Goal: Navigation & Orientation: Find specific page/section

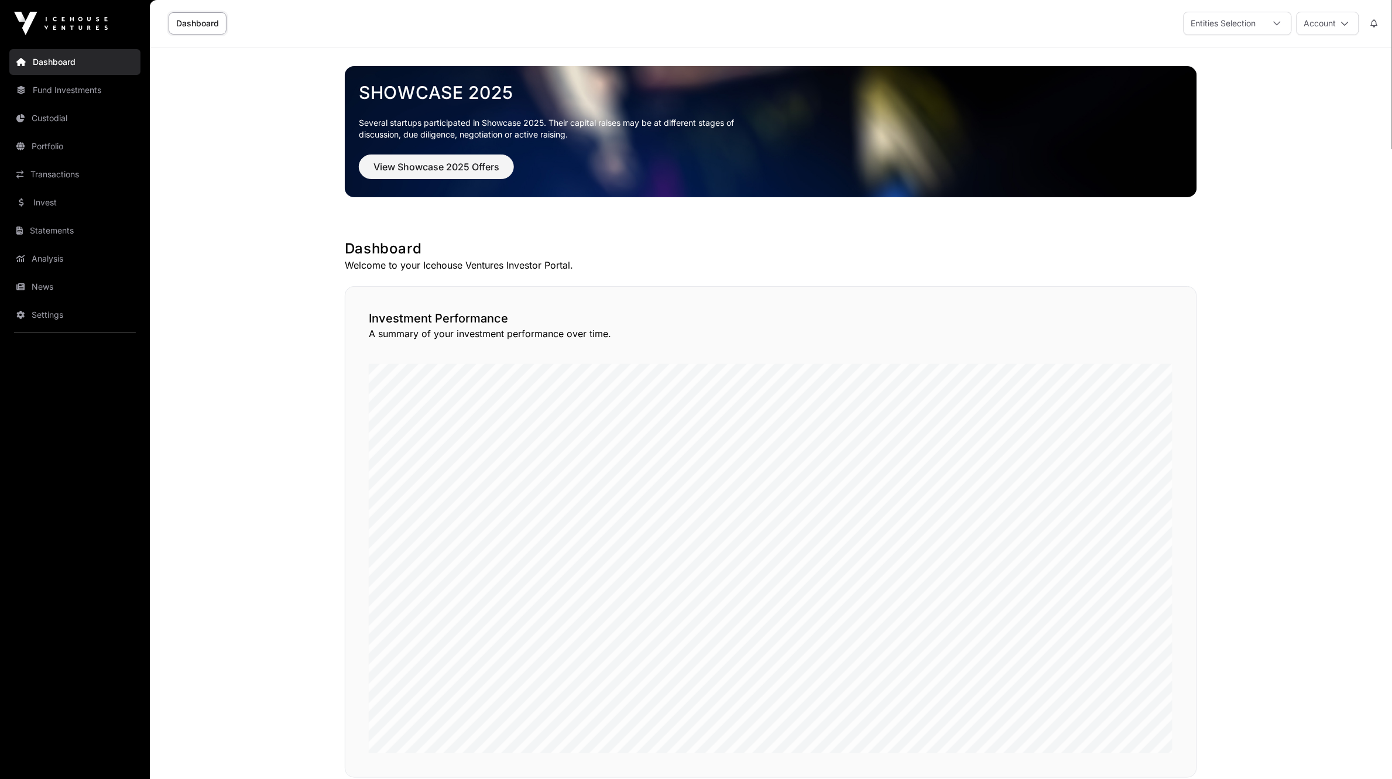
drag, startPoint x: 1286, startPoint y: 16, endPoint x: 796, endPoint y: 44, distance: 490.0
click at [796, 44] on div "Dashboard Entities Selection Account" at bounding box center [771, 23] width 1228 height 47
click at [1343, 21] on icon at bounding box center [1345, 23] width 8 height 8
drag, startPoint x: 1254, startPoint y: 294, endPoint x: 1259, endPoint y: 255, distance: 40.1
click at [1259, 255] on main "Showcase 2025 Several startups participated in Showcase 2025. Their capital rai…" at bounding box center [771, 757] width 1242 height 1421
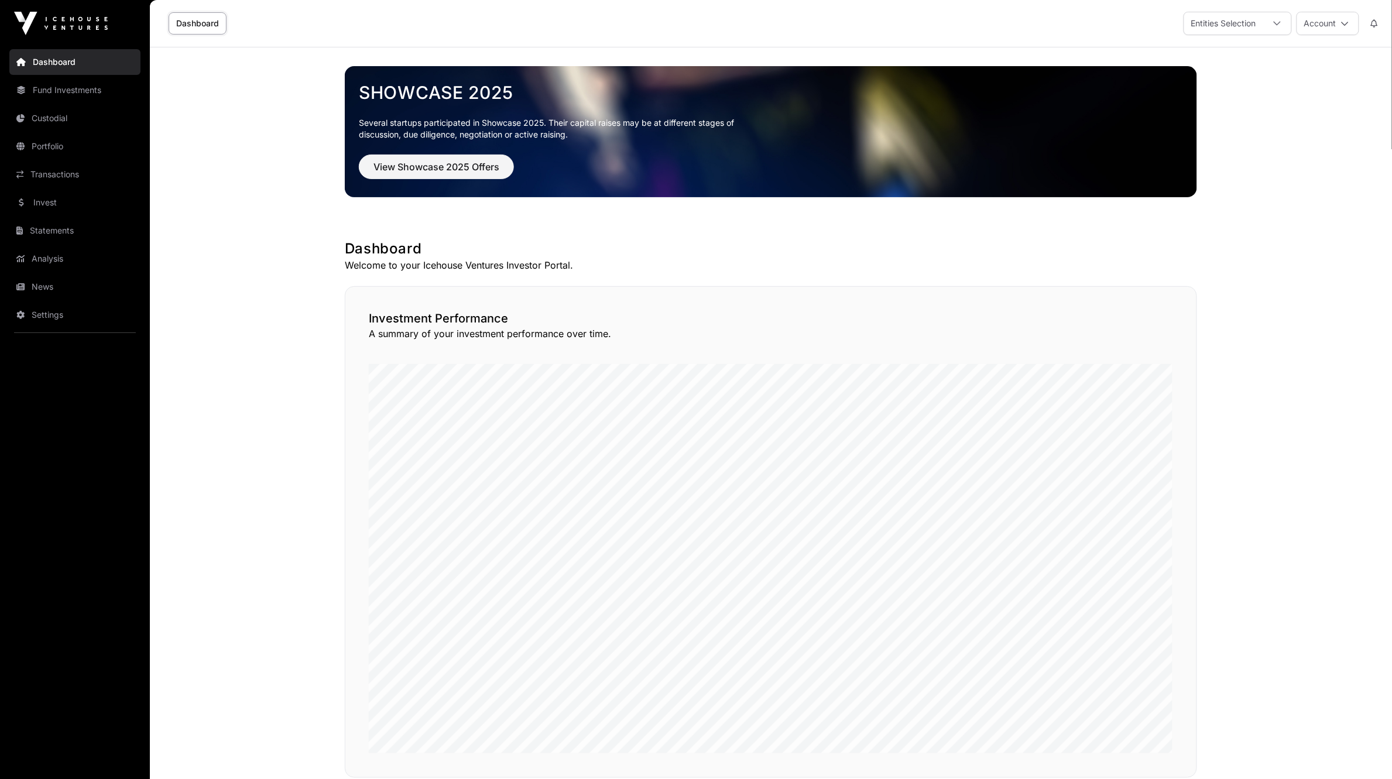
click at [1354, 24] on button "Account" at bounding box center [1327, 23] width 63 height 23
click at [1275, 327] on main "Showcase 2025 Several startups participated in Showcase 2025. Their capital rai…" at bounding box center [771, 757] width 1242 height 1421
click at [43, 147] on link "Portfolio" at bounding box center [74, 146] width 131 height 26
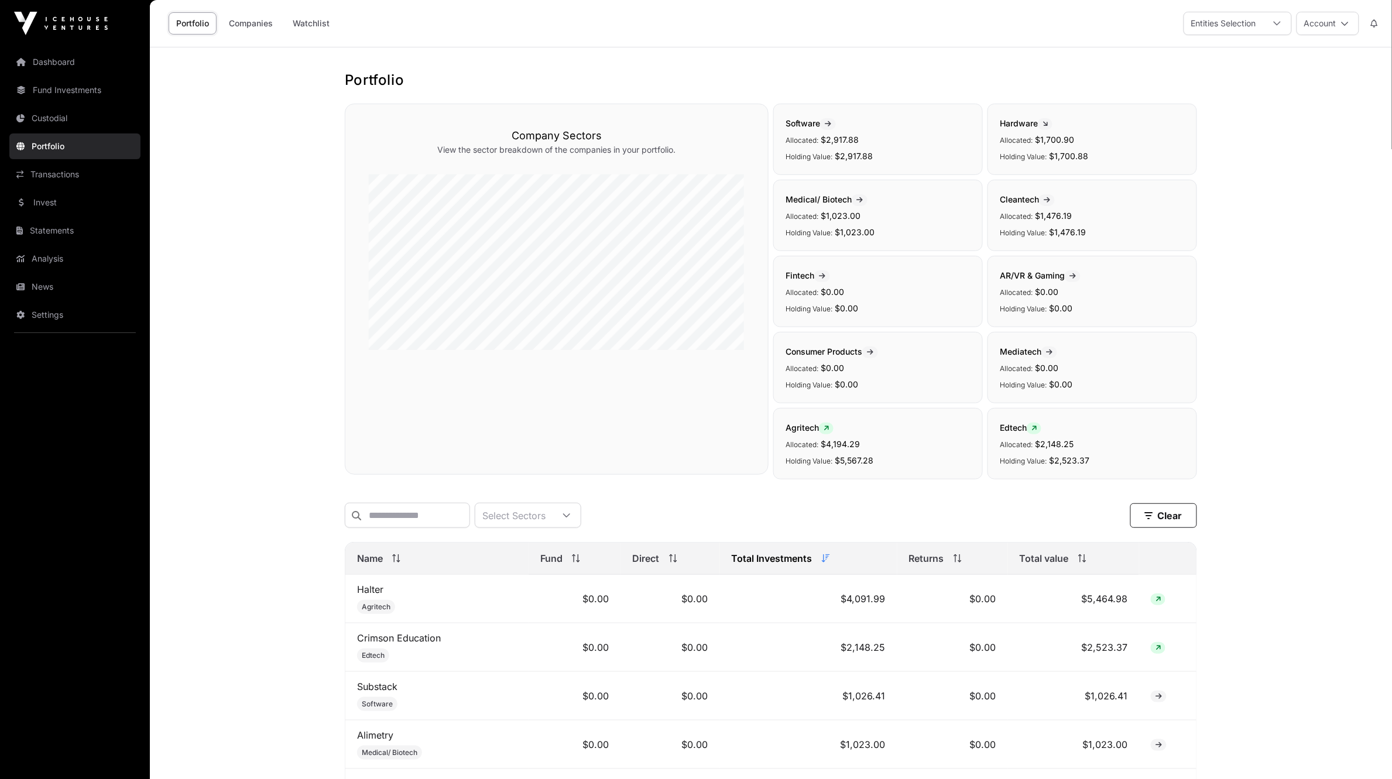
click at [1236, 25] on div "Entities Selection" at bounding box center [1223, 23] width 79 height 22
click at [1224, 68] on li "Custodial Services Limited" at bounding box center [1272, 74] width 177 height 21
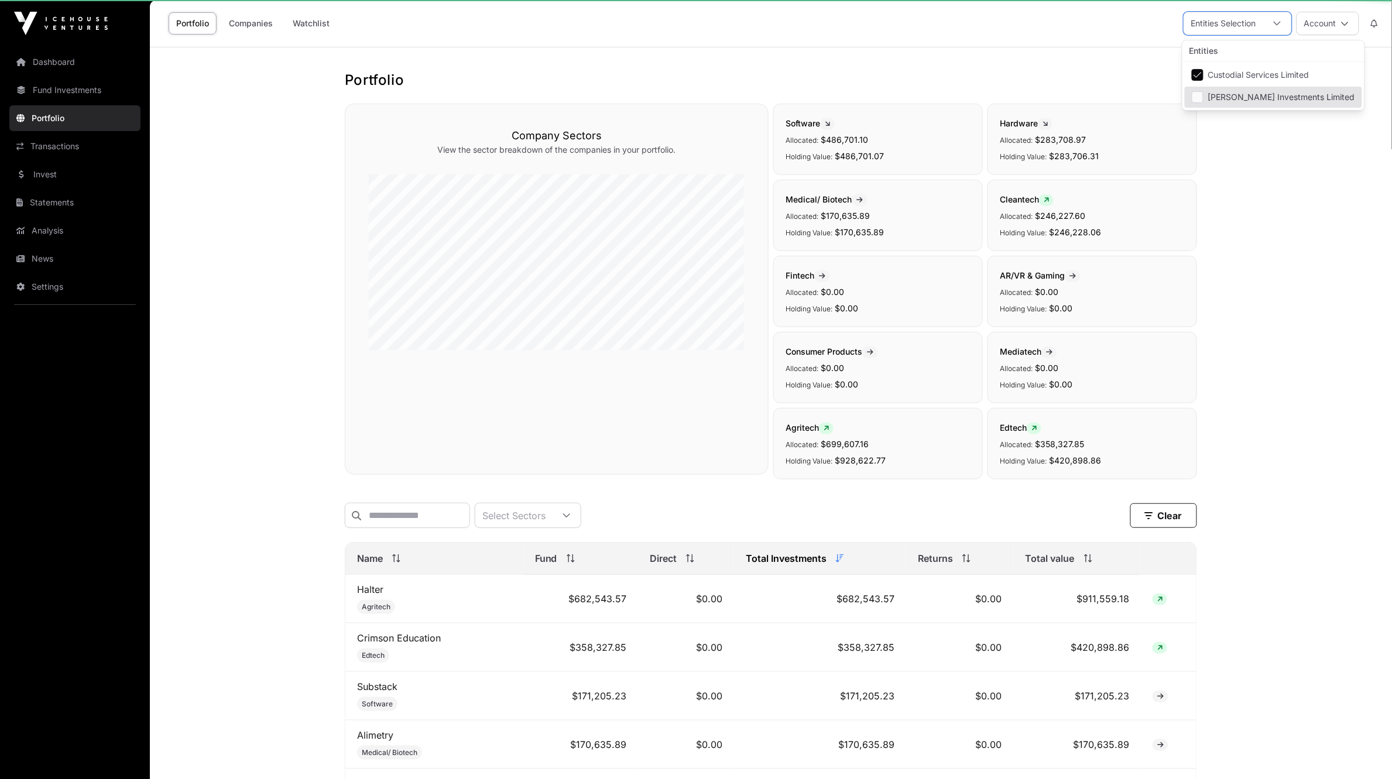
click at [1271, 239] on main "Portfolio Company Sectors View the sector breakdown of the companies in your po…" at bounding box center [771, 772] width 1242 height 1451
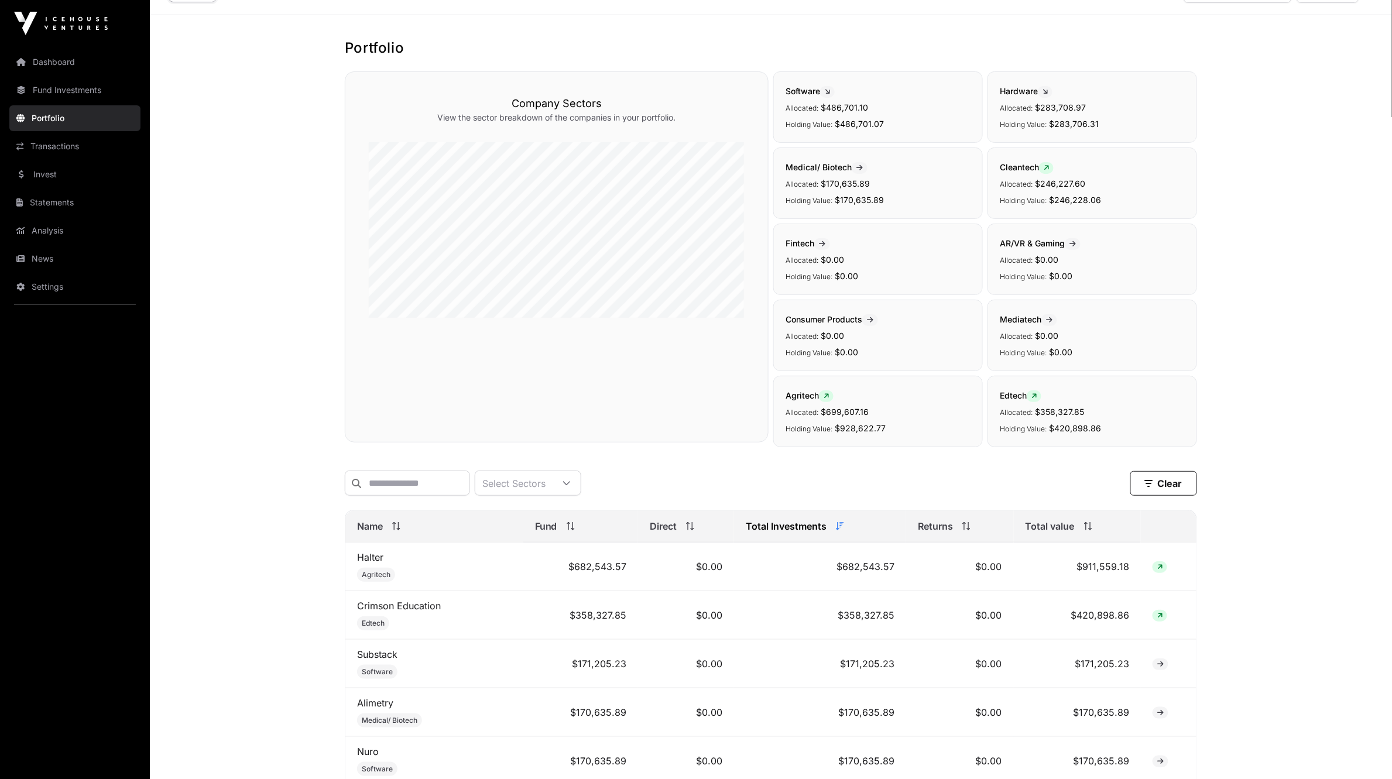
scroll to position [0, 0]
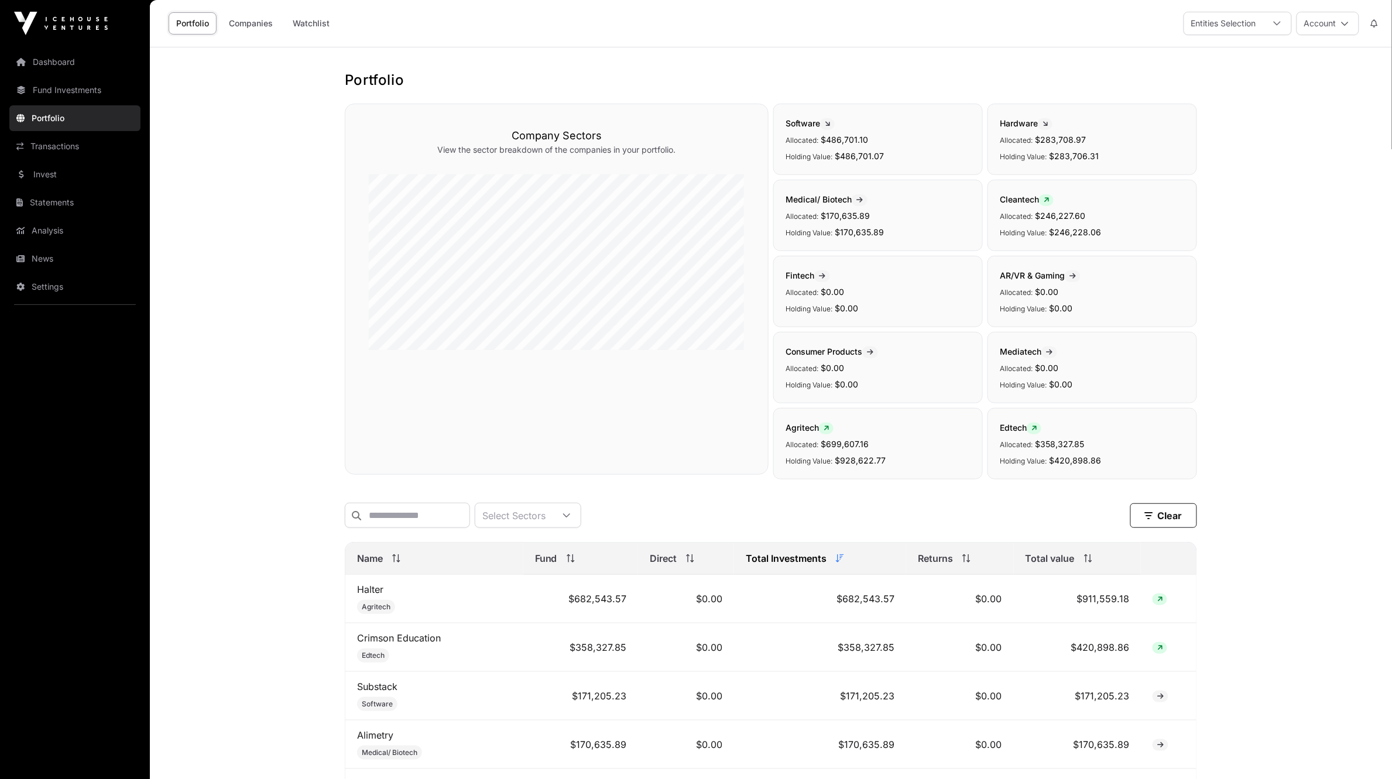
click at [40, 92] on link "Fund Investments" at bounding box center [74, 90] width 131 height 26
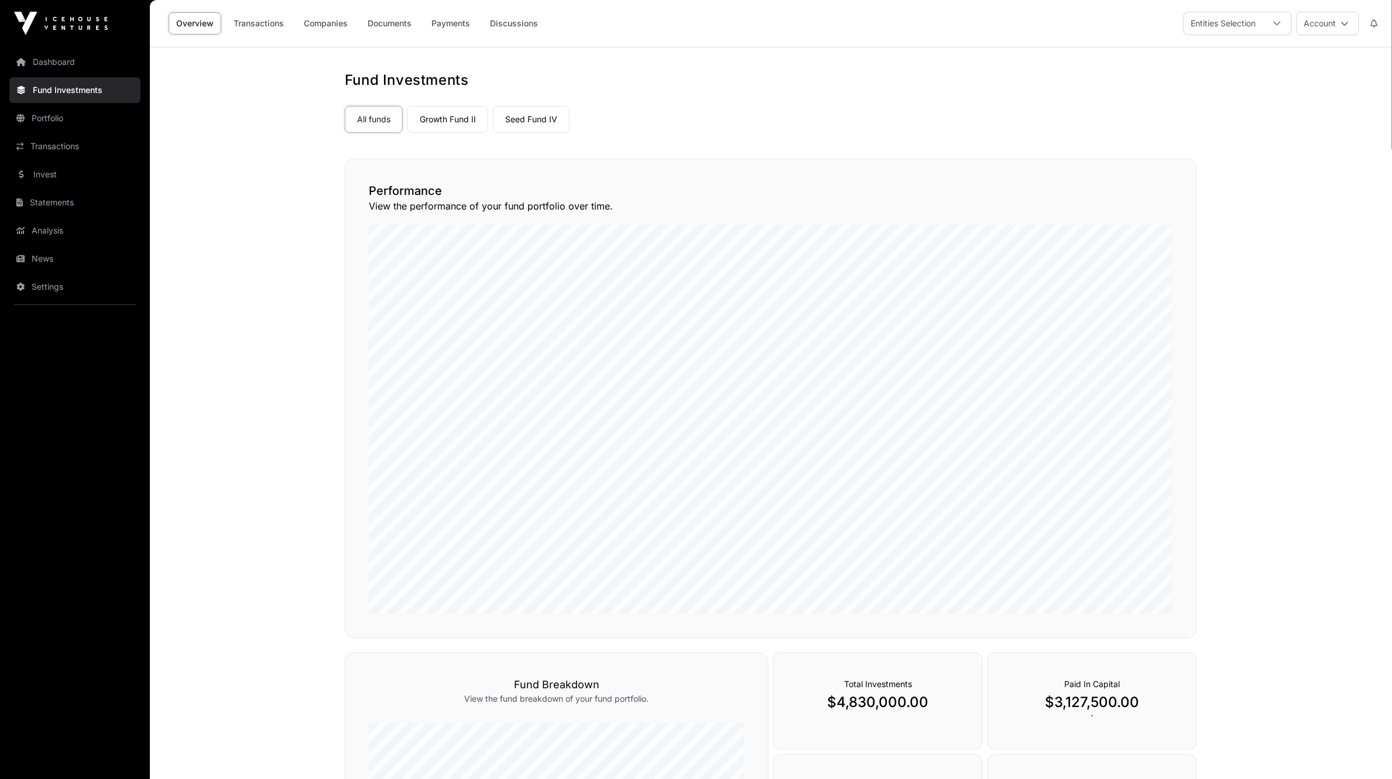
click at [53, 56] on link "Dashboard" at bounding box center [74, 62] width 131 height 26
